Goal: Information Seeking & Learning: Learn about a topic

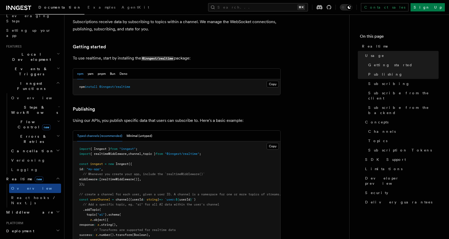
scroll to position [120, 0]
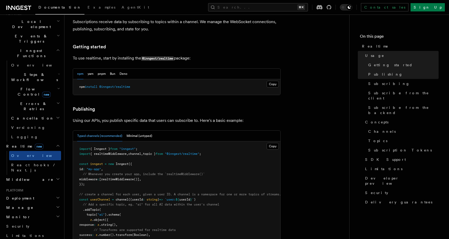
click at [24, 195] on span "Deployment" at bounding box center [19, 197] width 30 height 5
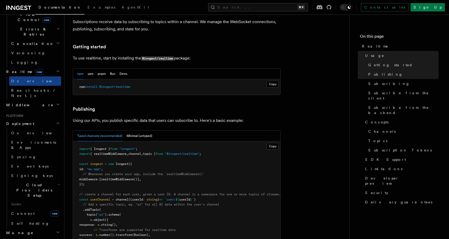
scroll to position [236, 0]
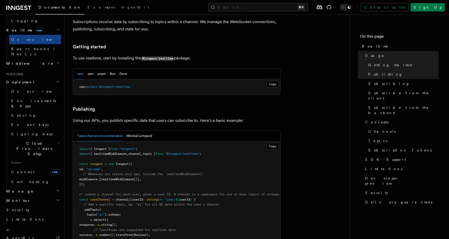
click at [26, 196] on h2 "Monitor" at bounding box center [32, 200] width 57 height 9
click at [34, 208] on span "Observability & metrics" at bounding box center [37, 212] width 53 height 9
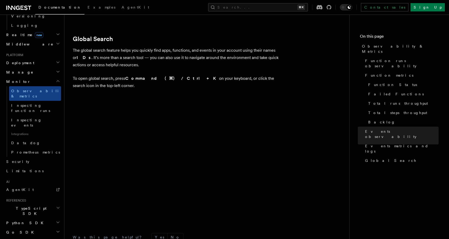
scroll to position [1722, 0]
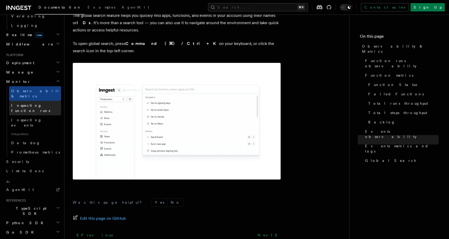
click at [24, 103] on span "Inspecting function runs" at bounding box center [30, 107] width 39 height 9
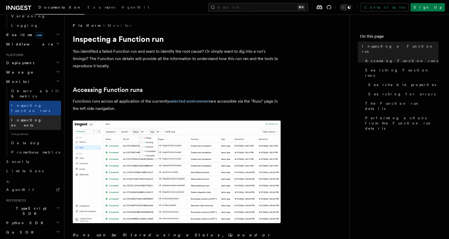
click at [23, 118] on span "Inspecting events" at bounding box center [26, 122] width 31 height 9
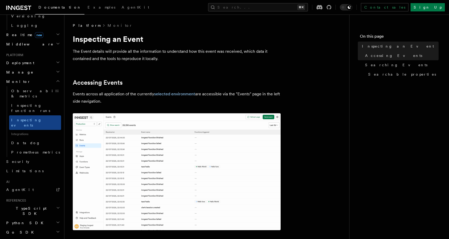
scroll to position [91, 0]
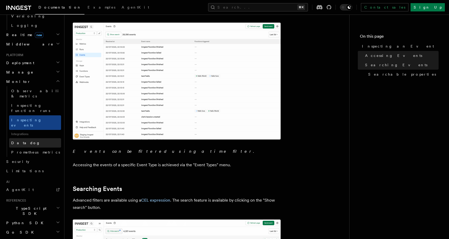
click at [36, 138] on link "Datadog" at bounding box center [35, 142] width 52 height 9
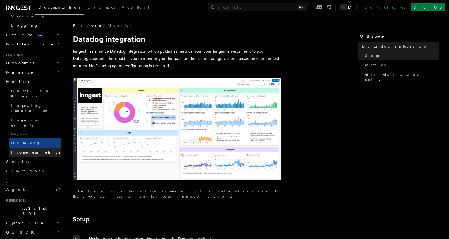
click at [42, 150] on span "Prometheus metrics" at bounding box center [35, 152] width 49 height 4
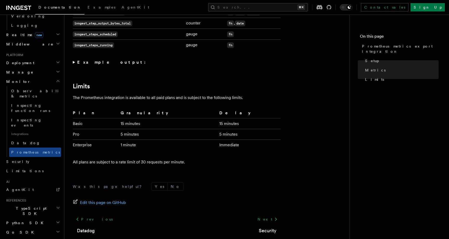
scroll to position [438, 0]
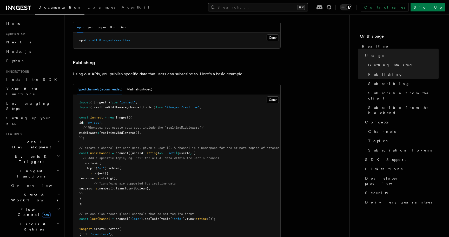
scroll to position [303, 0]
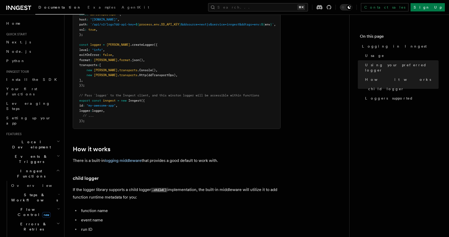
scroll to position [531, 0]
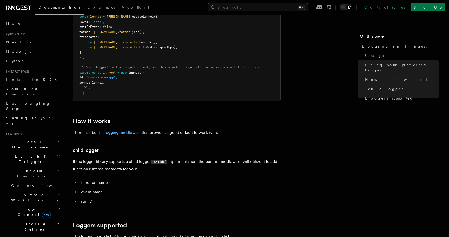
click at [124, 131] on link "logging middleware" at bounding box center [123, 132] width 37 height 5
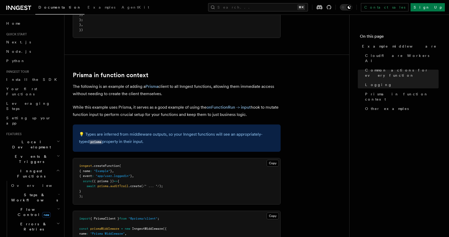
scroll to position [1374, 0]
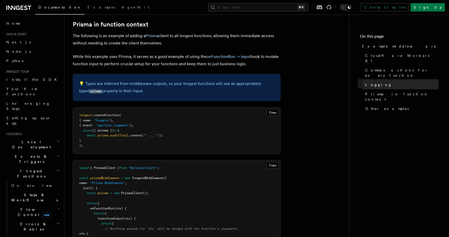
click at [377, 80] on link "Logging" at bounding box center [401, 84] width 76 height 9
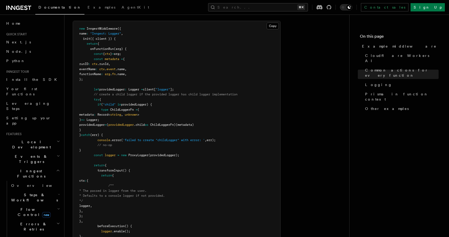
scroll to position [999, 0]
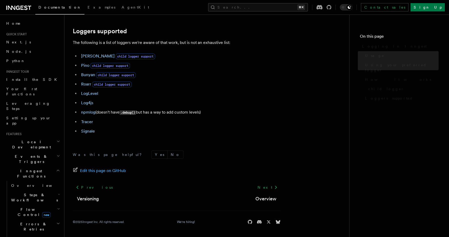
scroll to position [531, 0]
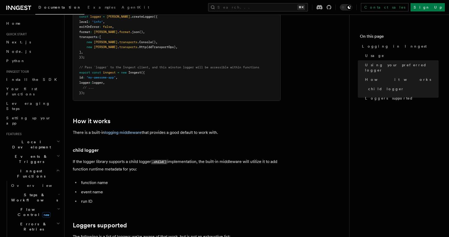
scroll to position [303, 0]
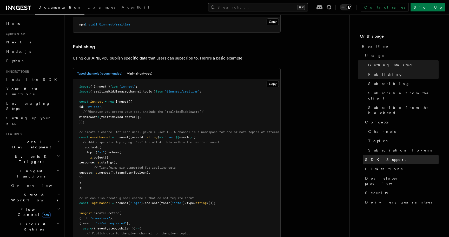
click at [381, 157] on span "SDK Support" at bounding box center [385, 159] width 41 height 5
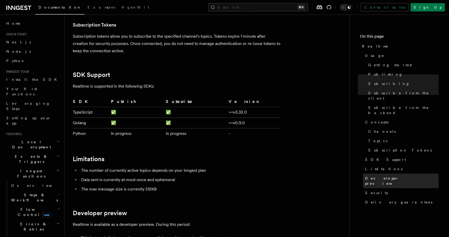
click at [376, 175] on span "Developer preview" at bounding box center [401, 180] width 73 height 10
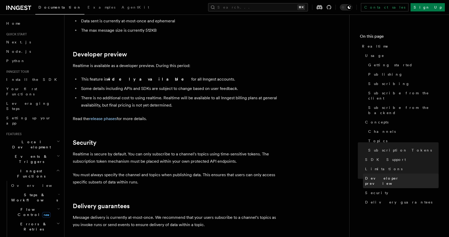
scroll to position [1672, 0]
